Goal: Ask a question

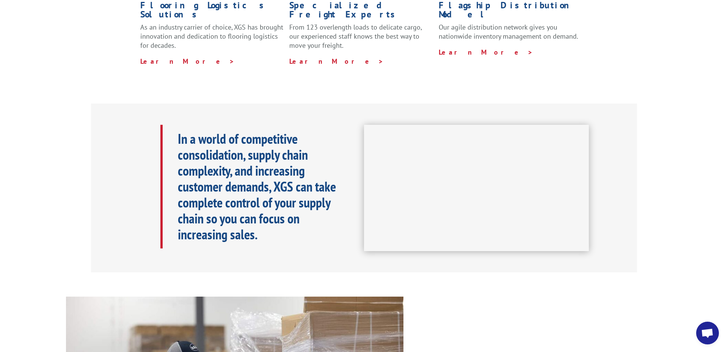
scroll to position [268, 0]
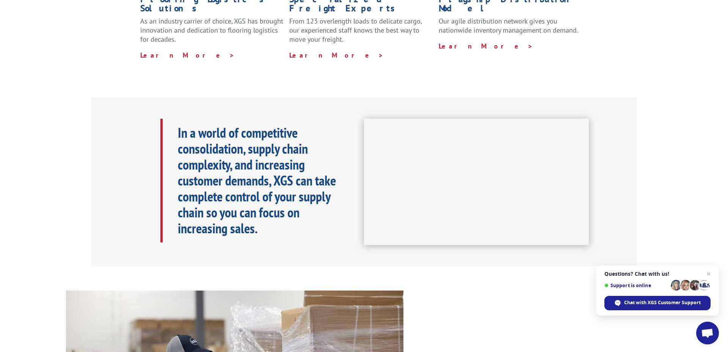
click at [706, 339] on span "Open chat" at bounding box center [707, 332] width 23 height 23
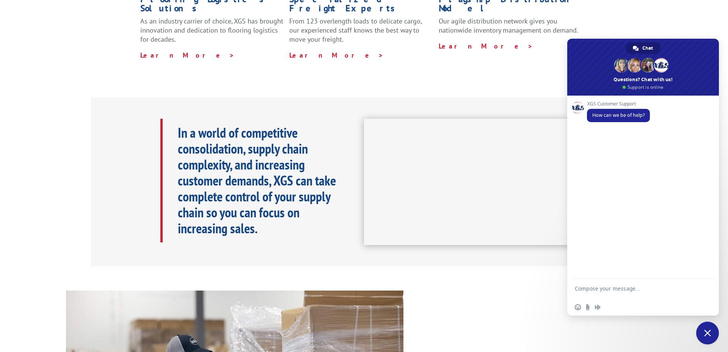
drag, startPoint x: 669, startPoint y: 299, endPoint x: 621, endPoint y: 277, distance: 53.6
click at [669, 299] on div "Insert an emoji Send a file Audio message" at bounding box center [643, 307] width 152 height 17
click at [616, 279] on div "XGS Customer Support How can we be of help? Send a file Insert an emoji Send a …" at bounding box center [643, 206] width 152 height 220
click at [610, 287] on textarea "Compose your message..." at bounding box center [635, 292] width 120 height 14
type textarea "Please help send POD PRO 17009382"
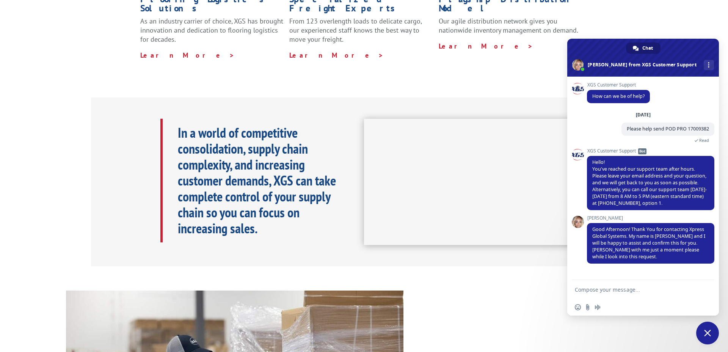
click at [632, 285] on form at bounding box center [635, 290] width 120 height 20
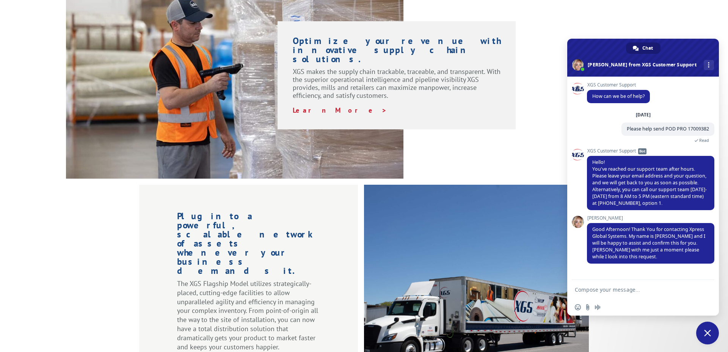
click at [629, 288] on textarea "Compose your message..." at bounding box center [635, 289] width 120 height 7
click at [623, 291] on textarea "Compose your message..." at bounding box center [635, 289] width 120 height 7
type textarea "ty!"
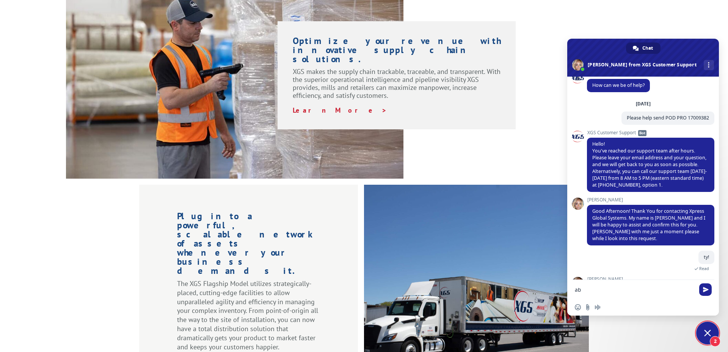
scroll to position [56, 0]
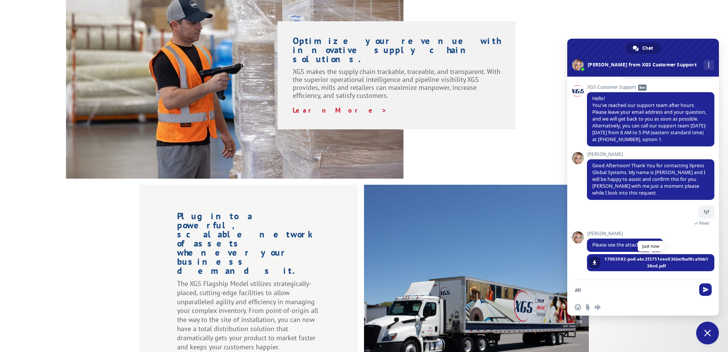
click at [596, 265] on link at bounding box center [594, 262] width 11 height 11
drag, startPoint x: 605, startPoint y: 282, endPoint x: 599, endPoint y: 291, distance: 10.6
click at [601, 289] on form "ab" at bounding box center [635, 290] width 120 height 20
click at [599, 291] on textarea "ab" at bounding box center [635, 289] width 120 height 7
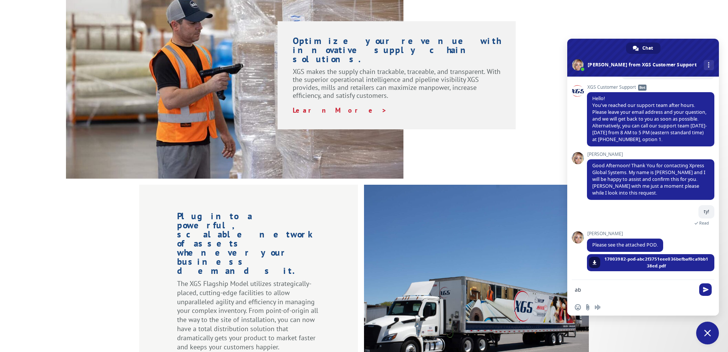
click at [600, 291] on textarea "ab" at bounding box center [635, 289] width 120 height 7
type textarea "TY!"
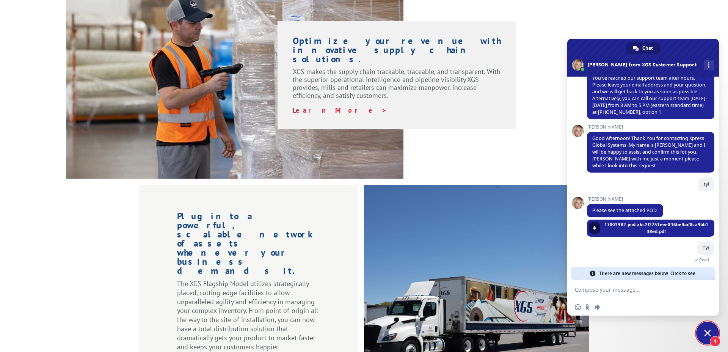
scroll to position [0, 0]
